Goal: Check status: Check status

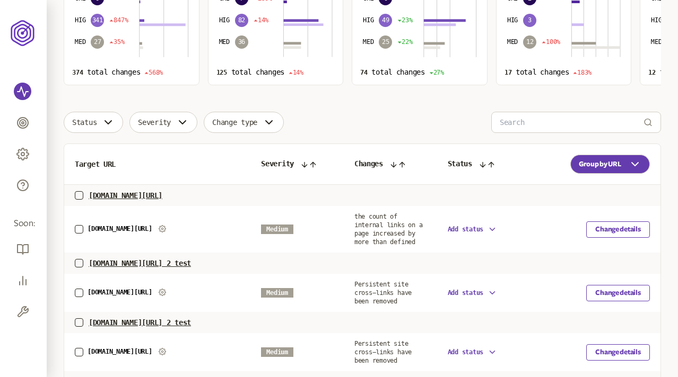
scroll to position [186, 0]
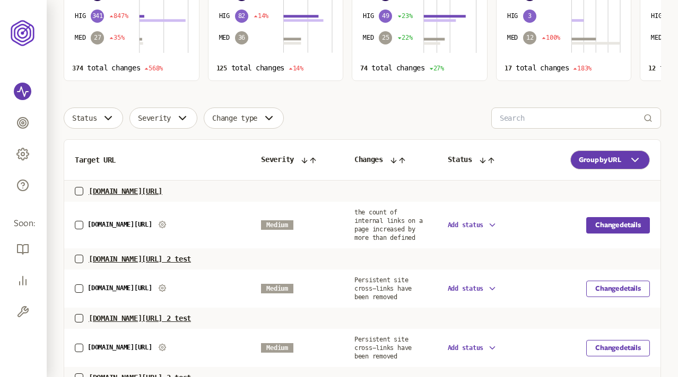
click at [602, 222] on button "Change details" at bounding box center [618, 225] width 64 height 16
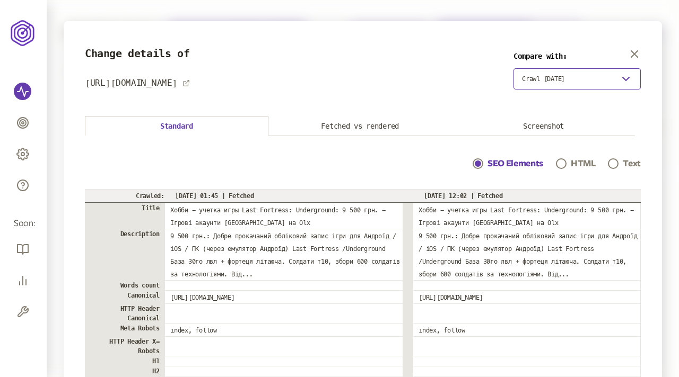
click at [587, 77] on button "Crawl [DATE]" at bounding box center [576, 78] width 127 height 21
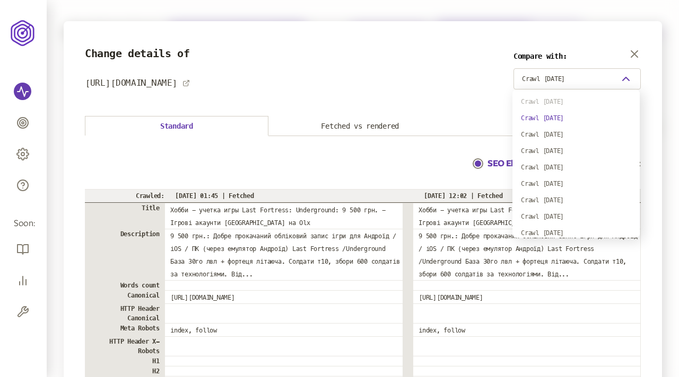
click at [456, 70] on section "Change details of [URL][DOMAIN_NAME] Compare with: Crawl [DATE]" at bounding box center [363, 69] width 556 height 42
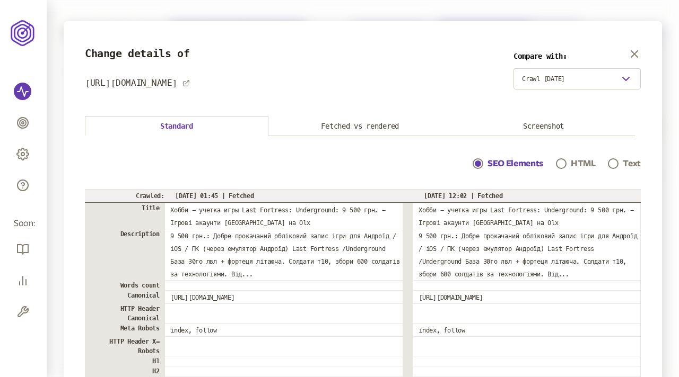
click at [383, 121] on button "Fetched vs rendered" at bounding box center [359, 127] width 183 height 20
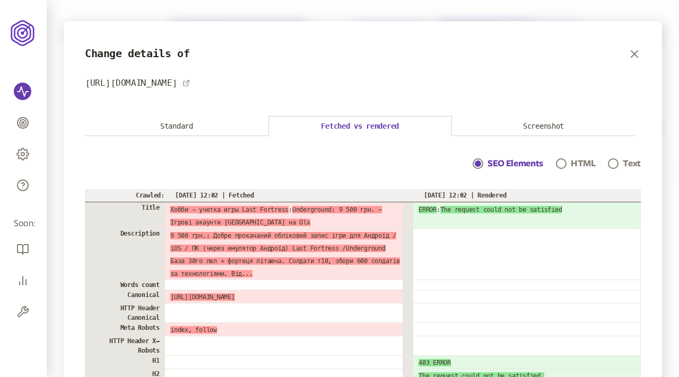
click at [533, 124] on button "Screenshot" at bounding box center [543, 127] width 183 height 20
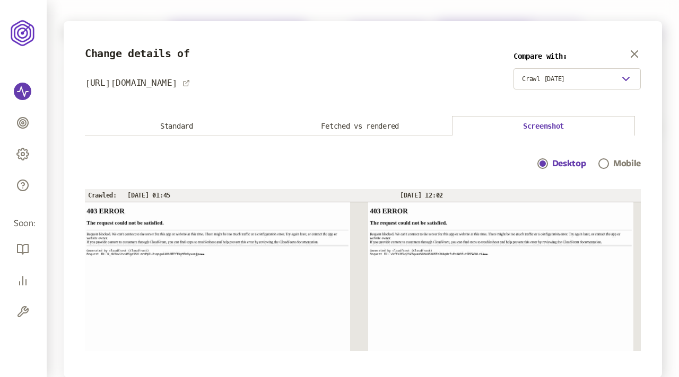
click at [186, 123] on button "Standard" at bounding box center [176, 127] width 183 height 20
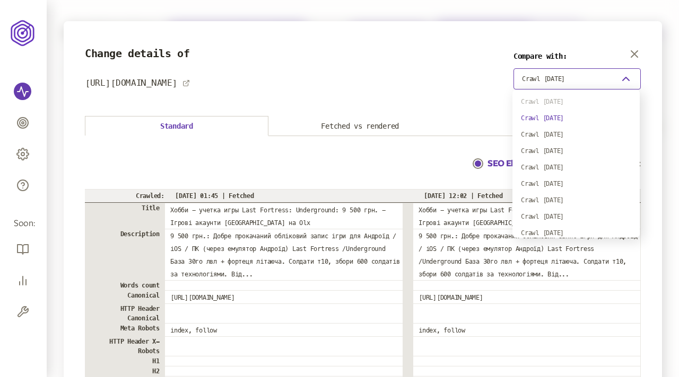
click at [592, 74] on button "Crawl [DATE]" at bounding box center [576, 78] width 127 height 21
click at [473, 48] on section "Change details of [URL][DOMAIN_NAME] Compare with: Crawl [DATE]" at bounding box center [363, 69] width 556 height 42
click at [552, 77] on span "Crawl [DATE]" at bounding box center [543, 79] width 43 height 8
click at [433, 55] on section "Change details of [URL][DOMAIN_NAME] Compare with: Crawl [DATE]" at bounding box center [363, 69] width 556 height 42
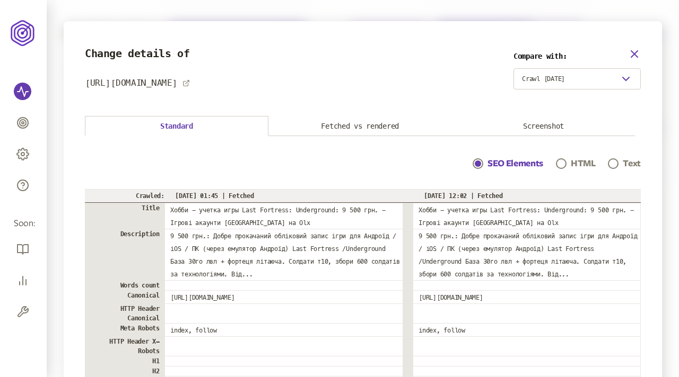
click at [634, 56] on icon "button" at bounding box center [634, 54] width 6 height 6
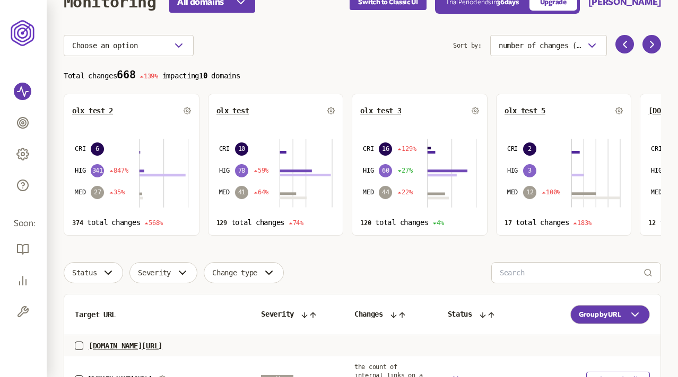
scroll to position [19, 0]
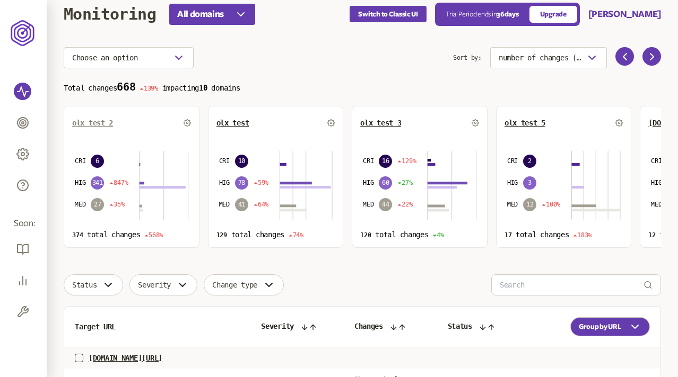
click at [92, 122] on span "olx test 2" at bounding box center [92, 123] width 41 height 8
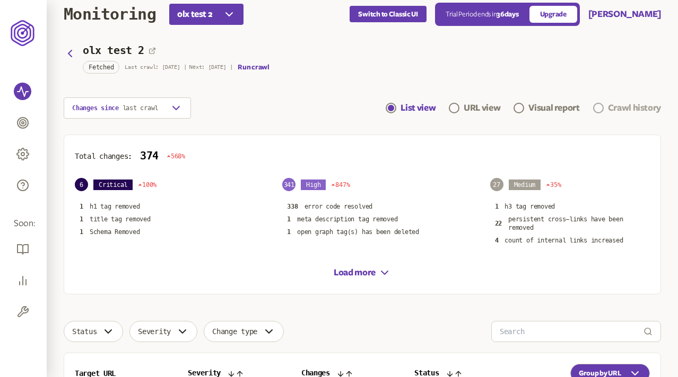
click at [626, 109] on div "Crawl history" at bounding box center [634, 108] width 53 height 13
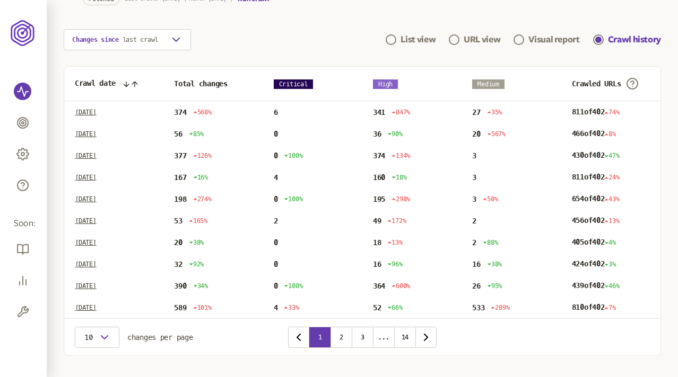
scroll to position [86, 0]
